Goal: Information Seeking & Learning: Learn about a topic

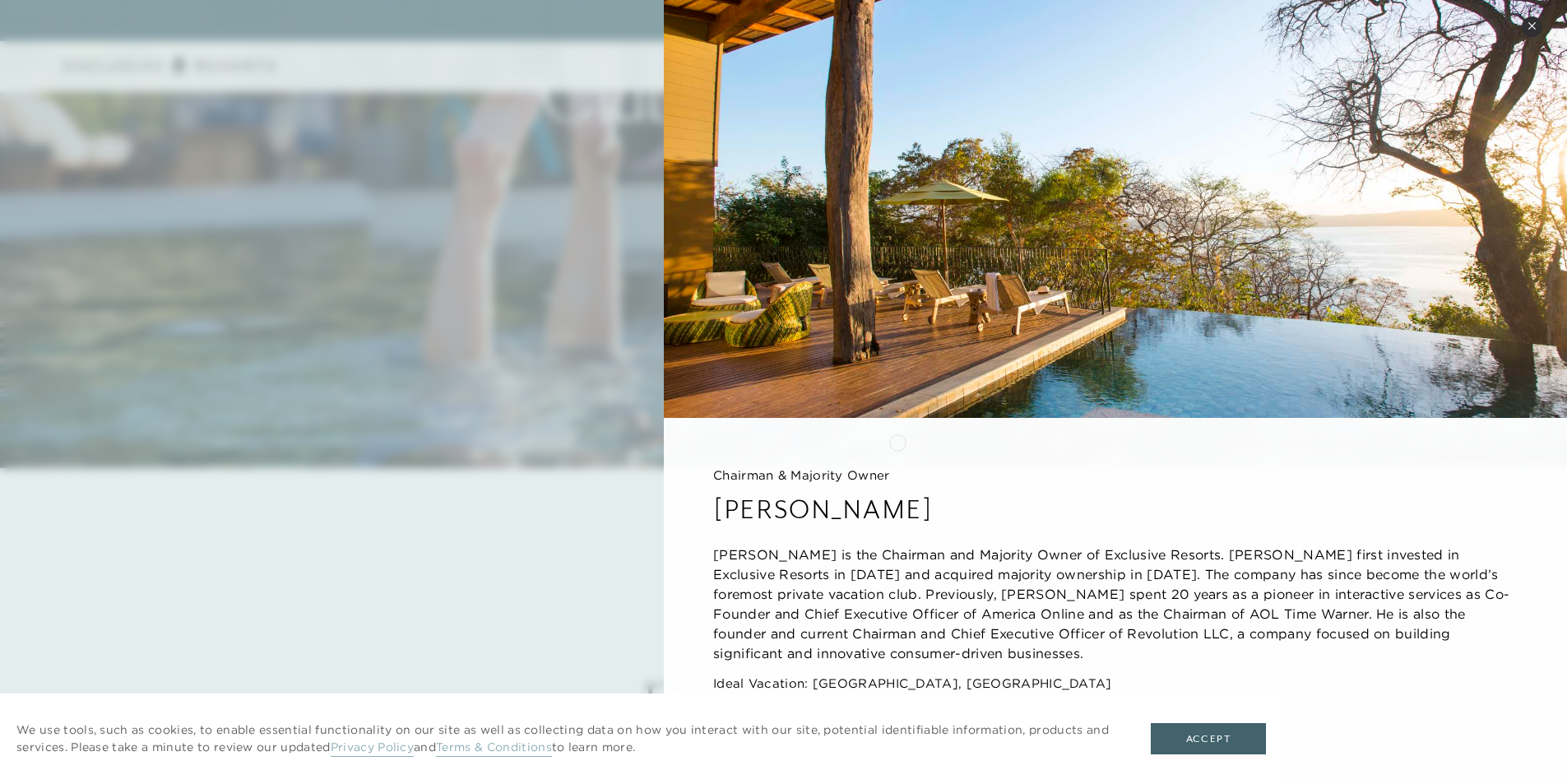
scroll to position [329, 0]
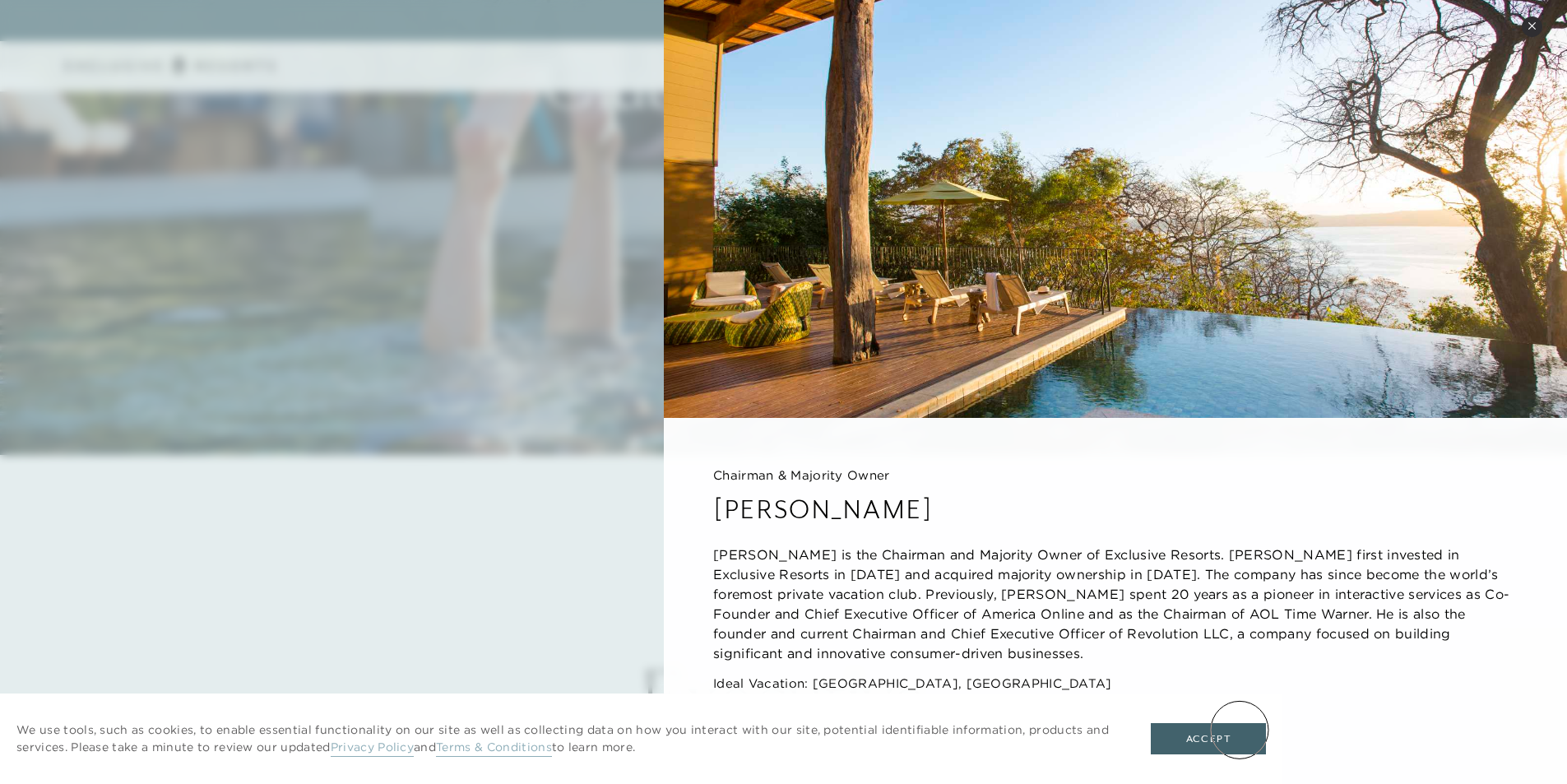
click at [1240, 730] on button "Accept" at bounding box center [1208, 739] width 115 height 31
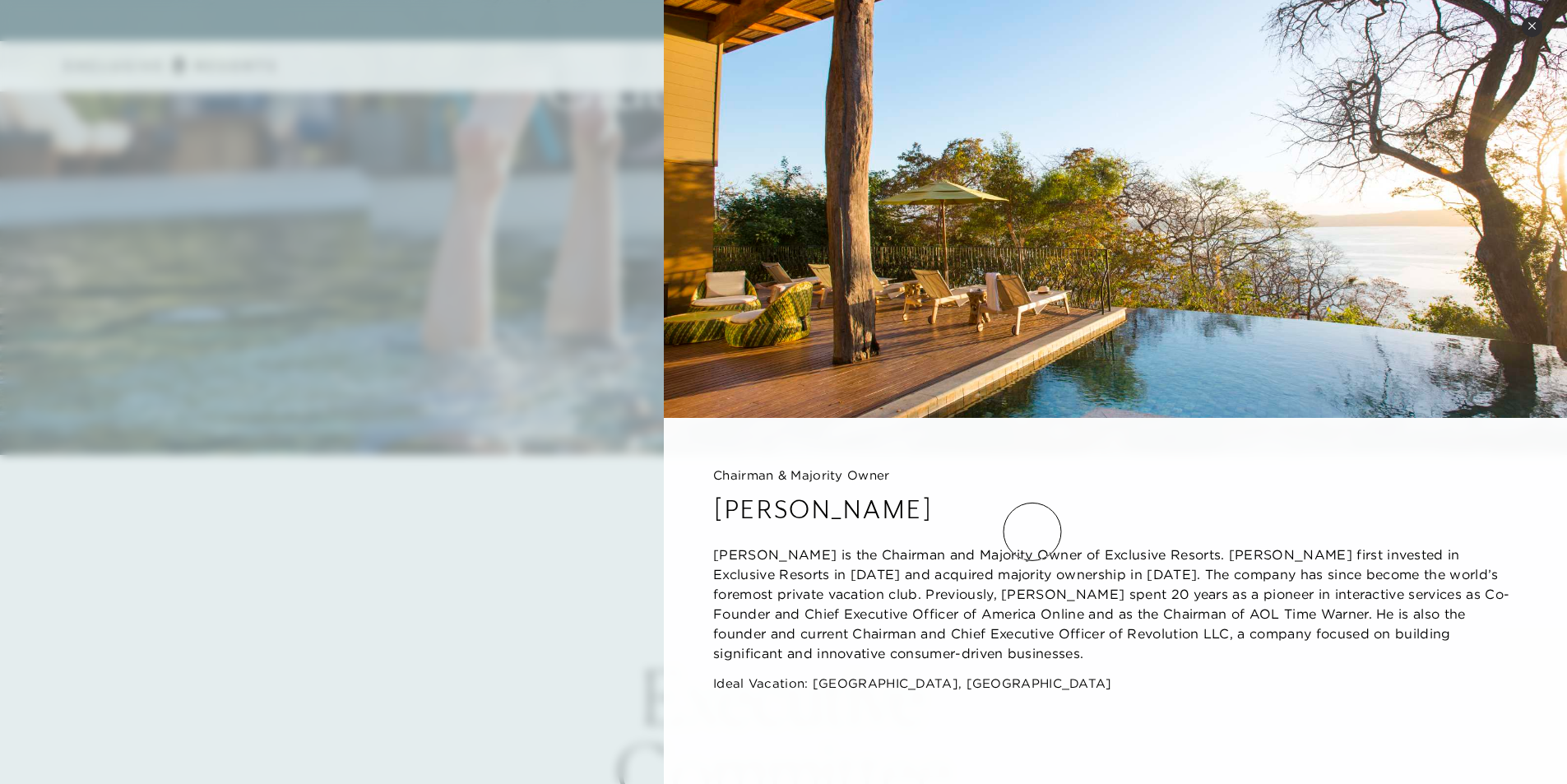
click at [1032, 531] on div "Chairman & Majority Owner [PERSON_NAME] [PERSON_NAME] is the Chairman and Major…" at bounding box center [1115, 583] width 903 height 330
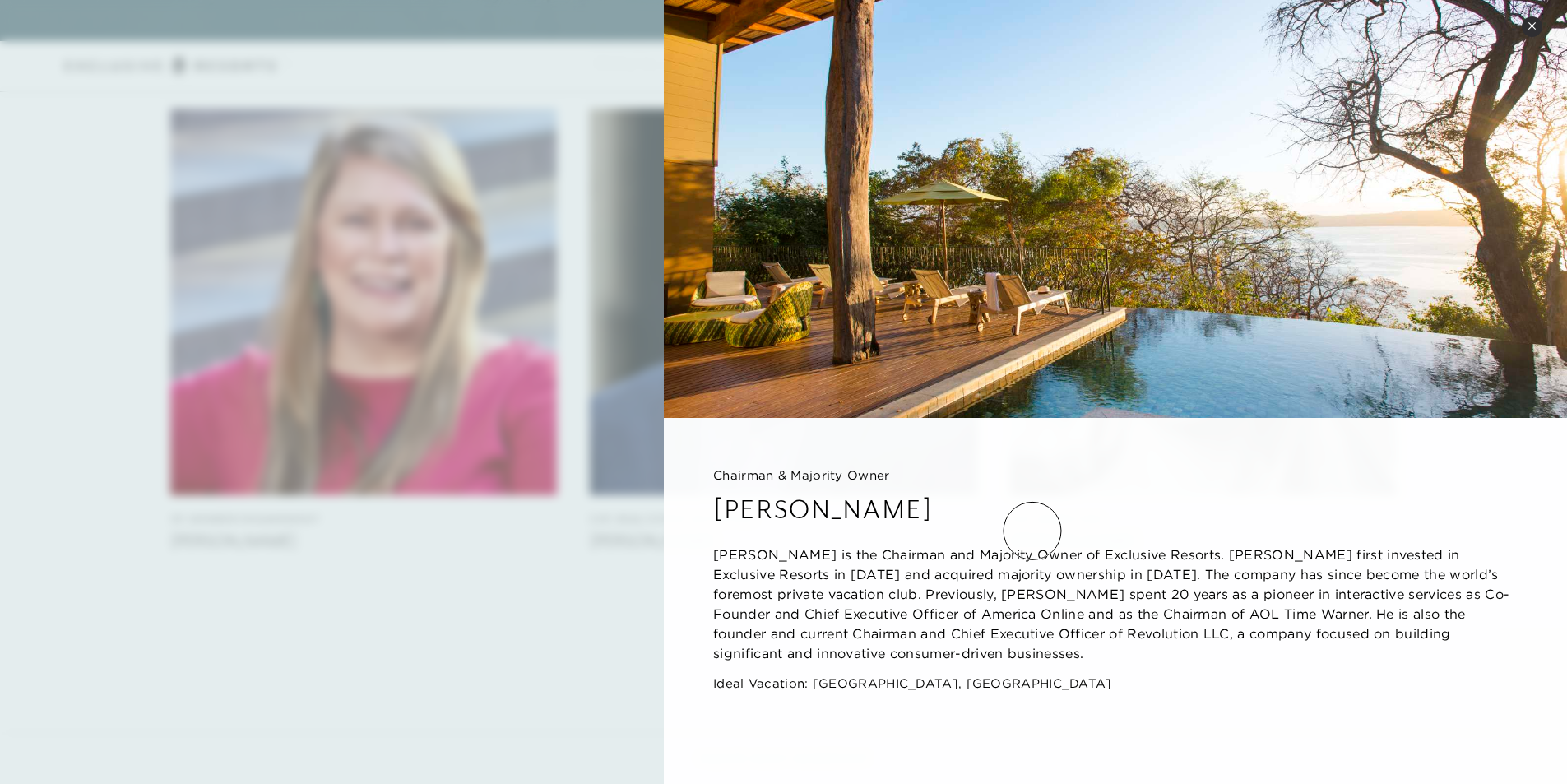
scroll to position [3125, 0]
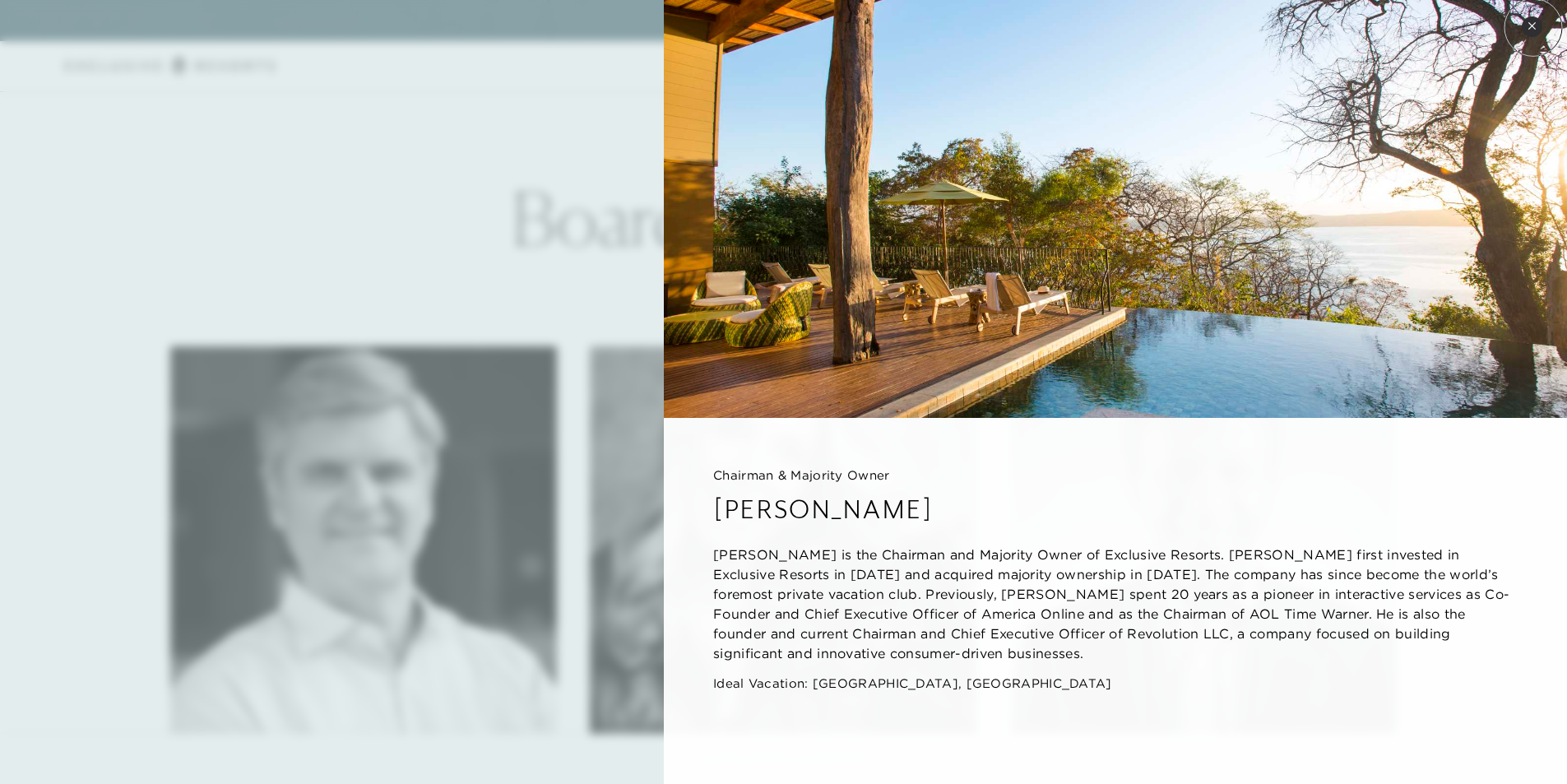
click at [1533, 27] on icon at bounding box center [1532, 24] width 6 height 6
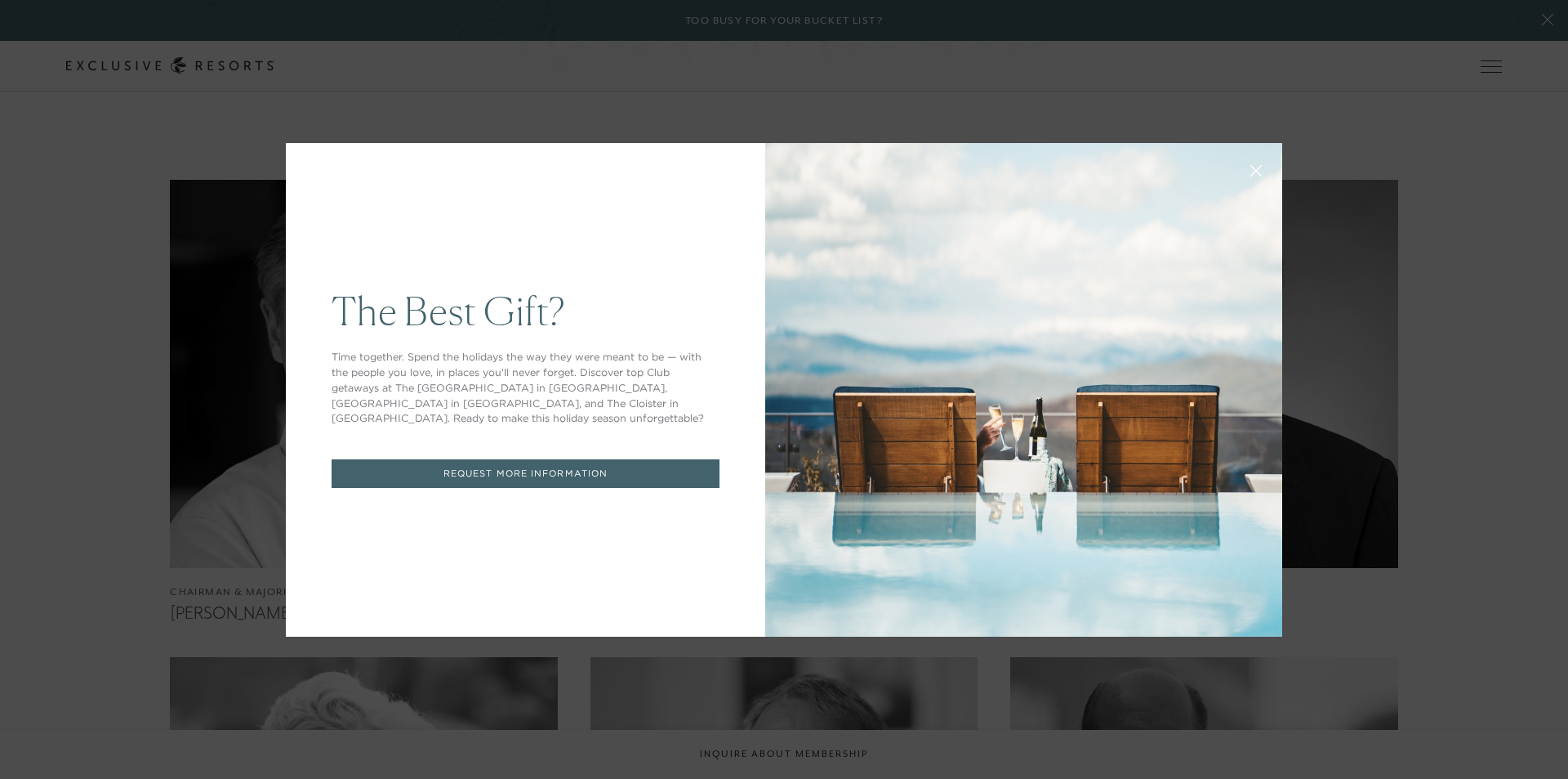
click at [1251, 170] on icon at bounding box center [1256, 170] width 11 height 11
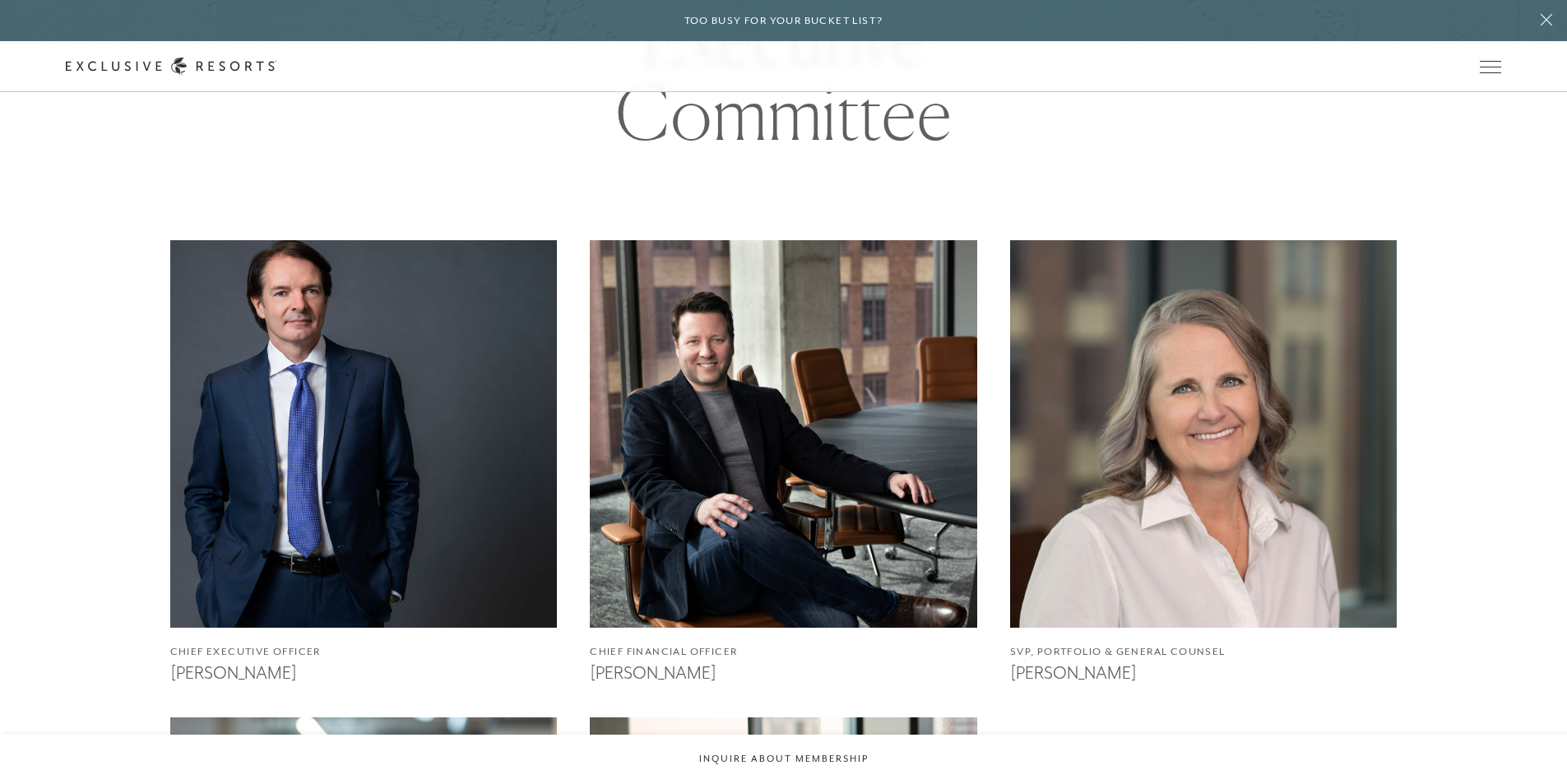
scroll to position [987, 0]
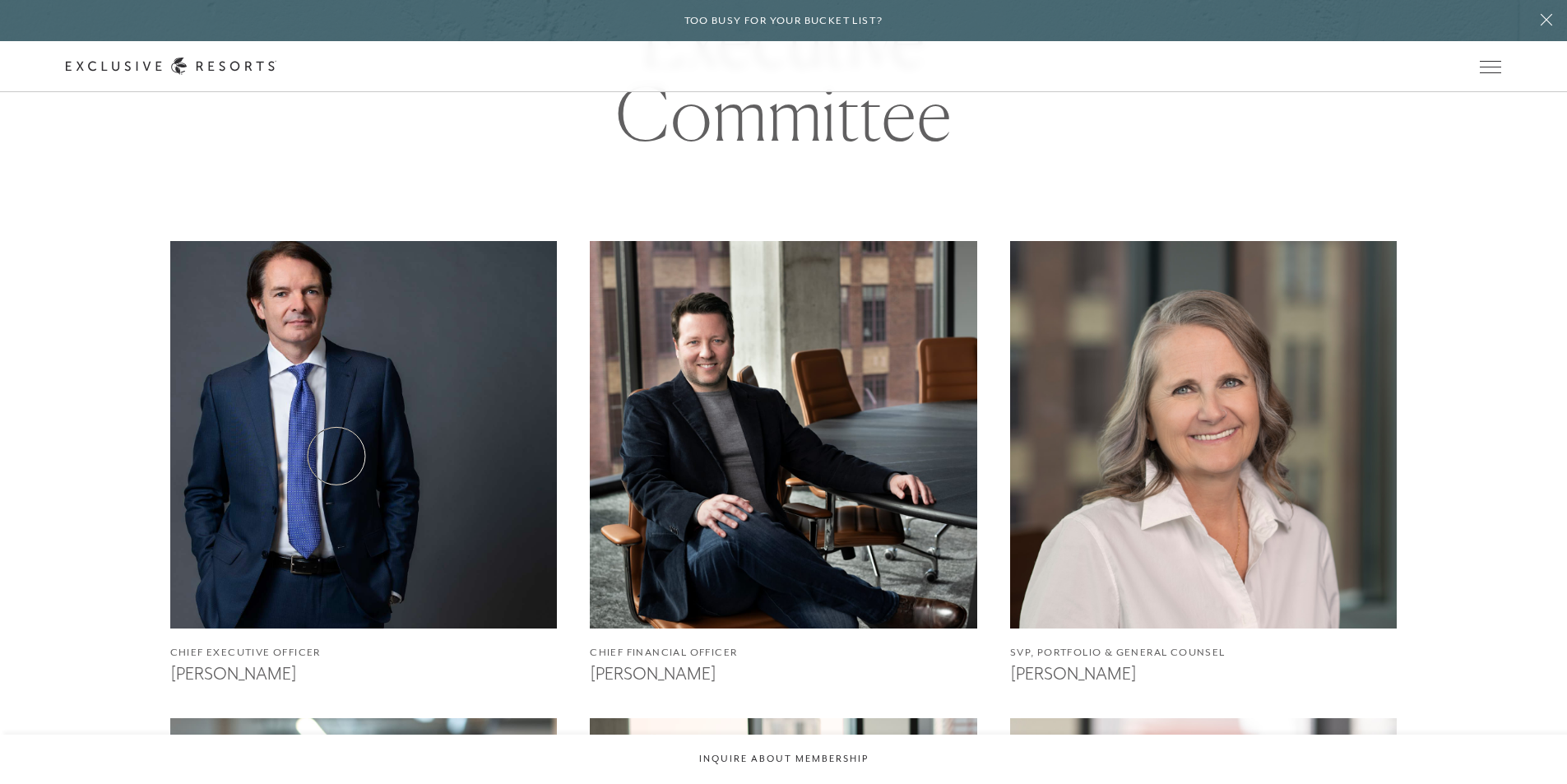
click at [337, 456] on img at bounding box center [363, 434] width 426 height 426
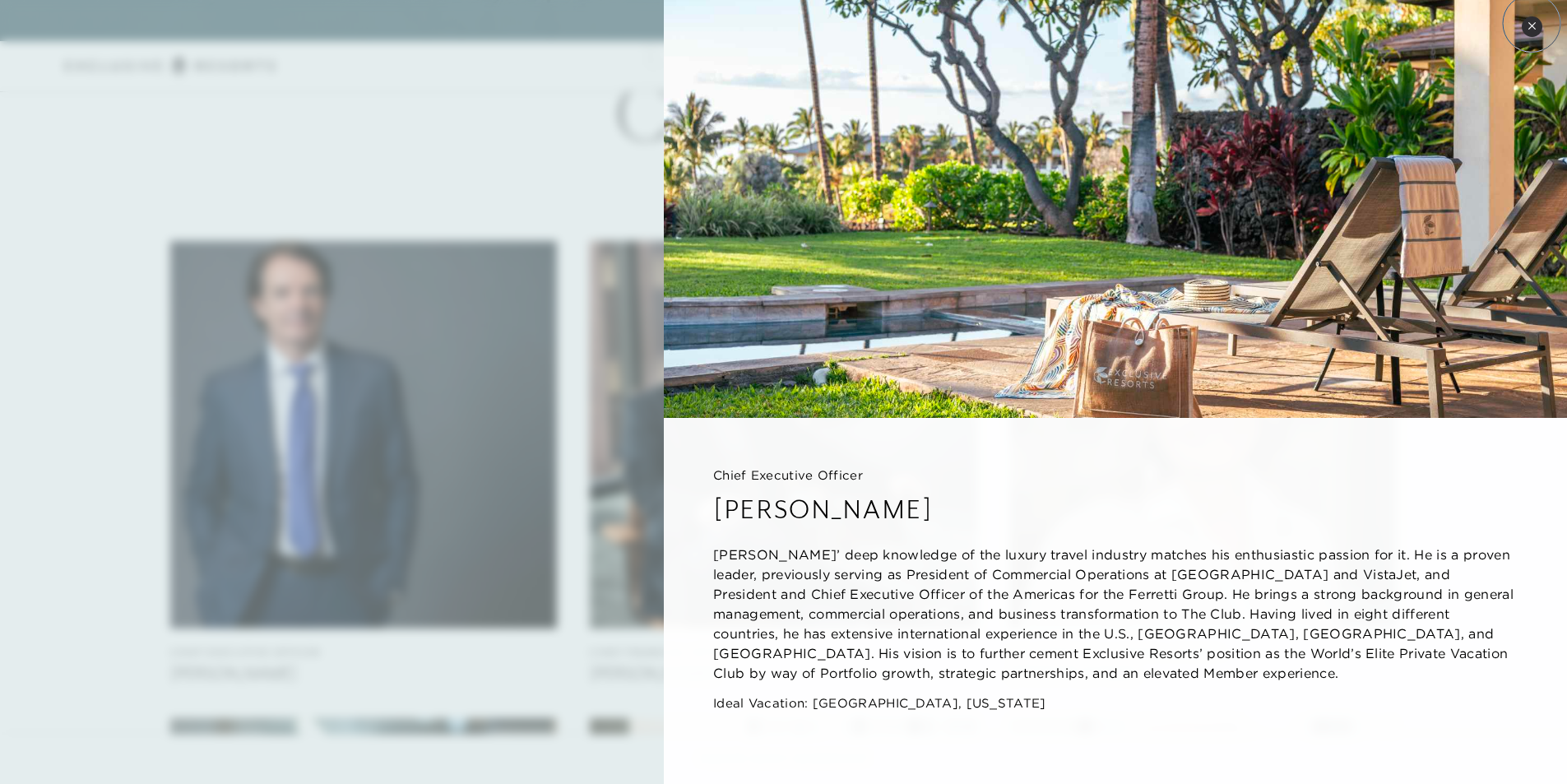
click at [1533, 23] on icon at bounding box center [1533, 26] width 9 height 9
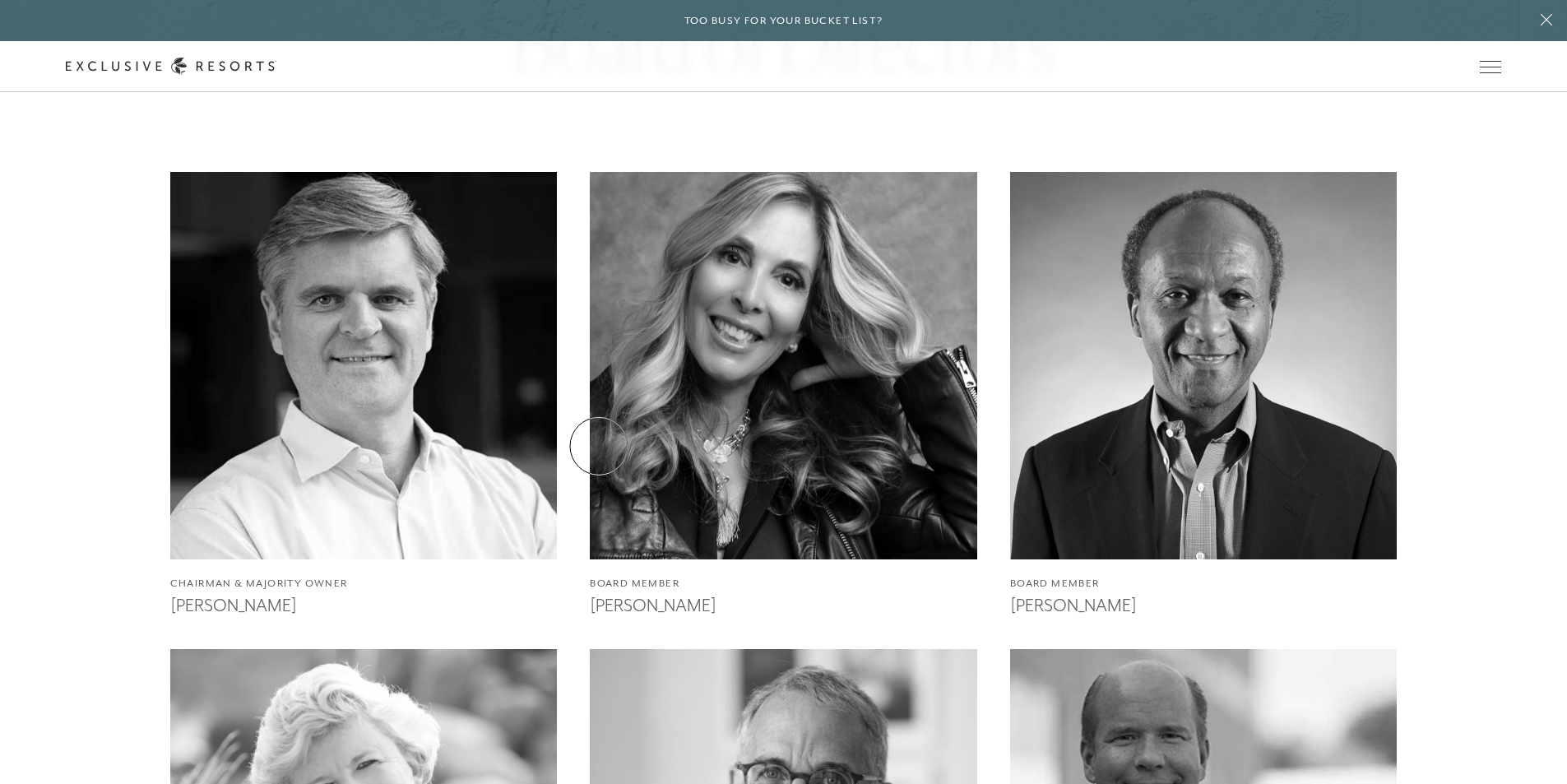
scroll to position [4396, 0]
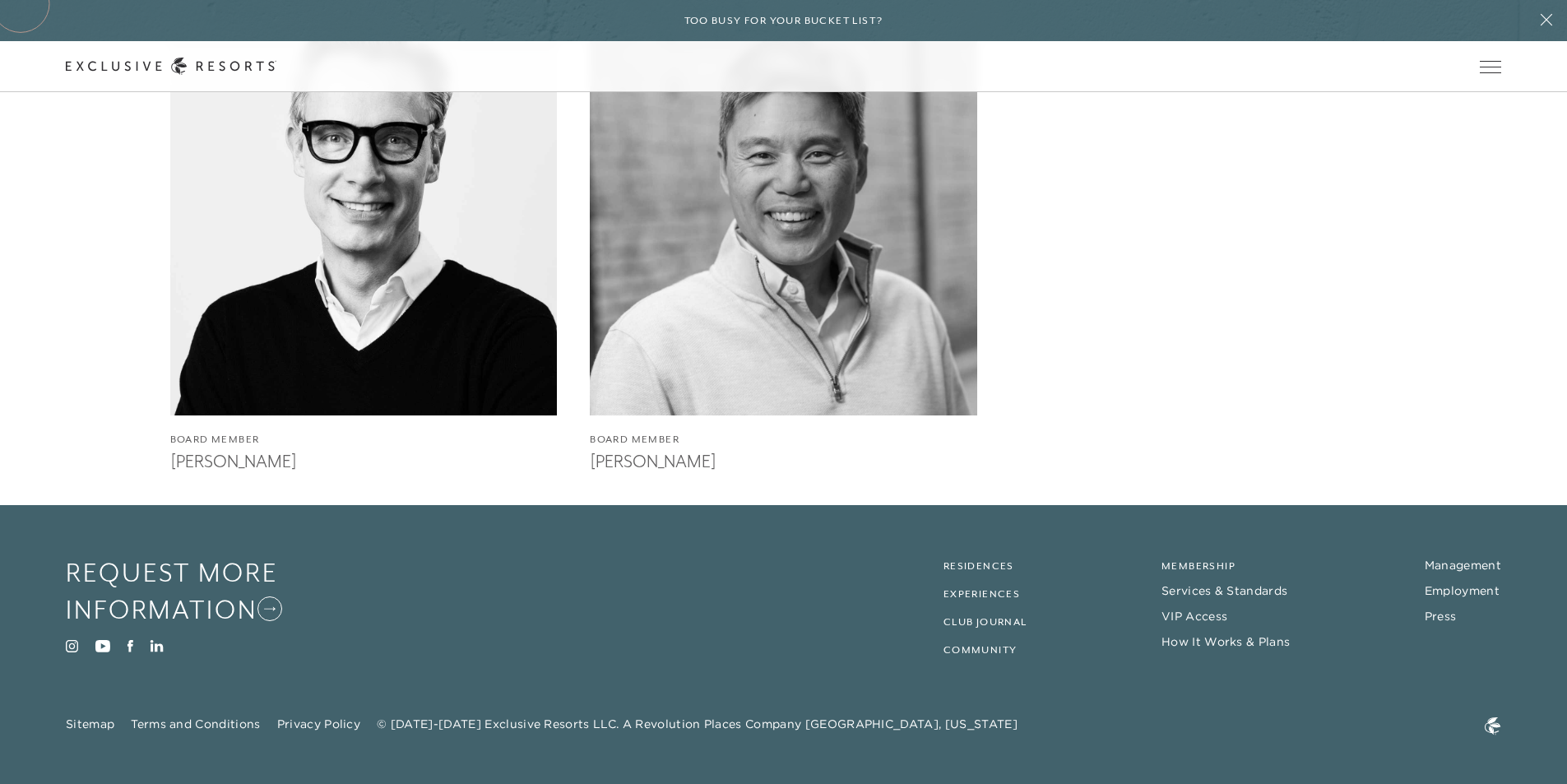
scroll to position [1057, 0]
